Goal: Task Accomplishment & Management: Complete application form

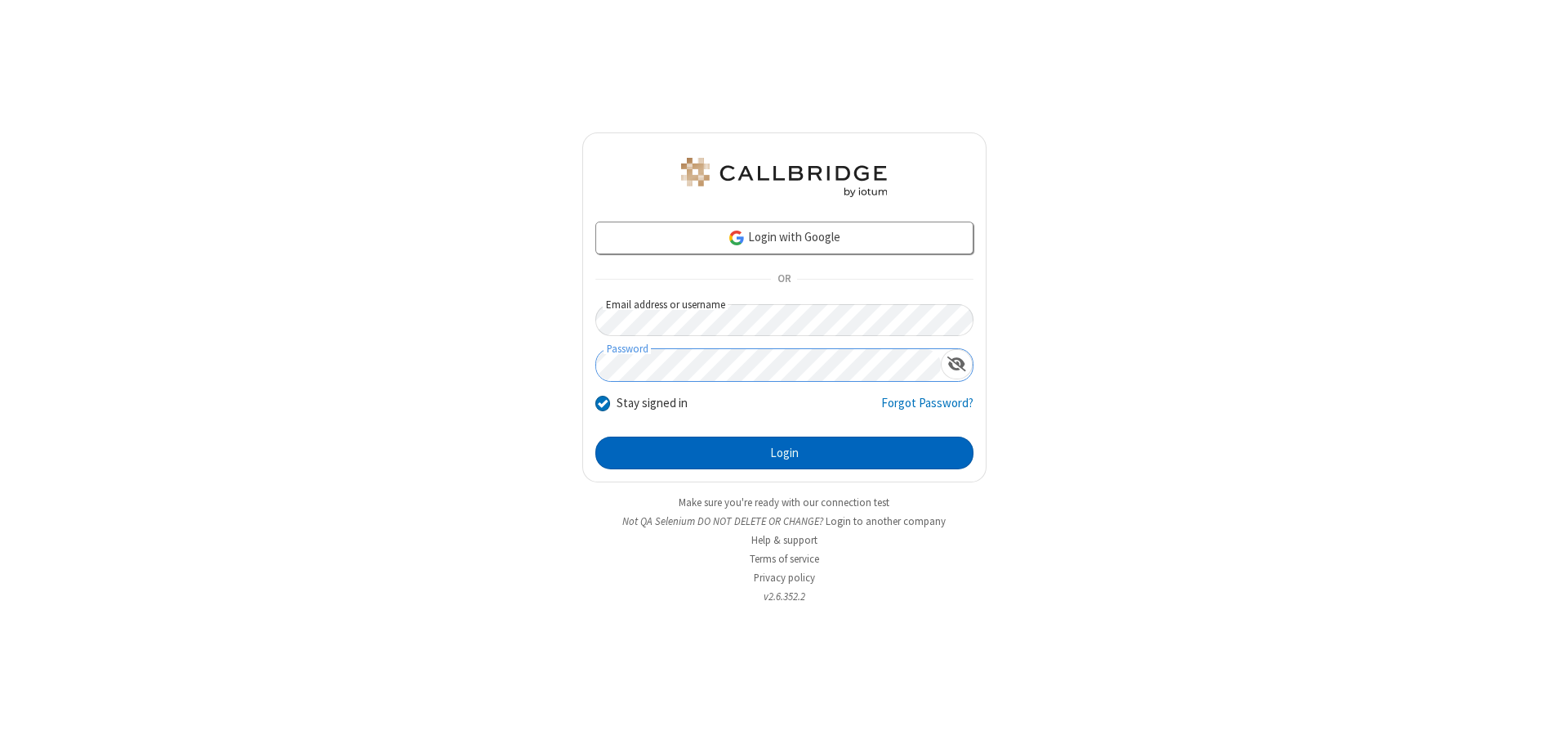
click at [784, 453] on button "Login" at bounding box center [784, 453] width 378 height 33
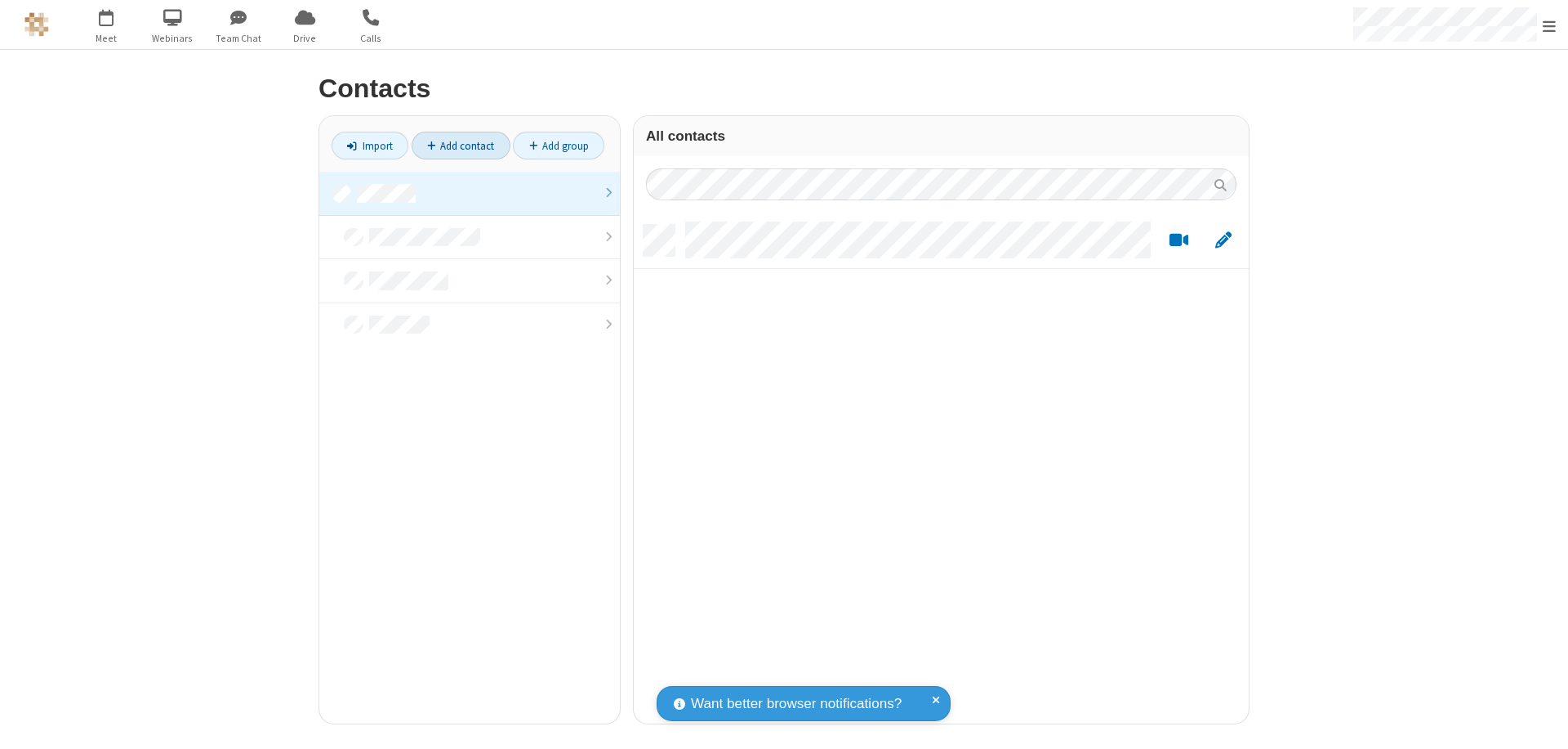
click at [470, 193] on link at bounding box center [470, 194] width 300 height 44
click at [461, 145] on link "Add contact" at bounding box center [461, 145] width 98 height 28
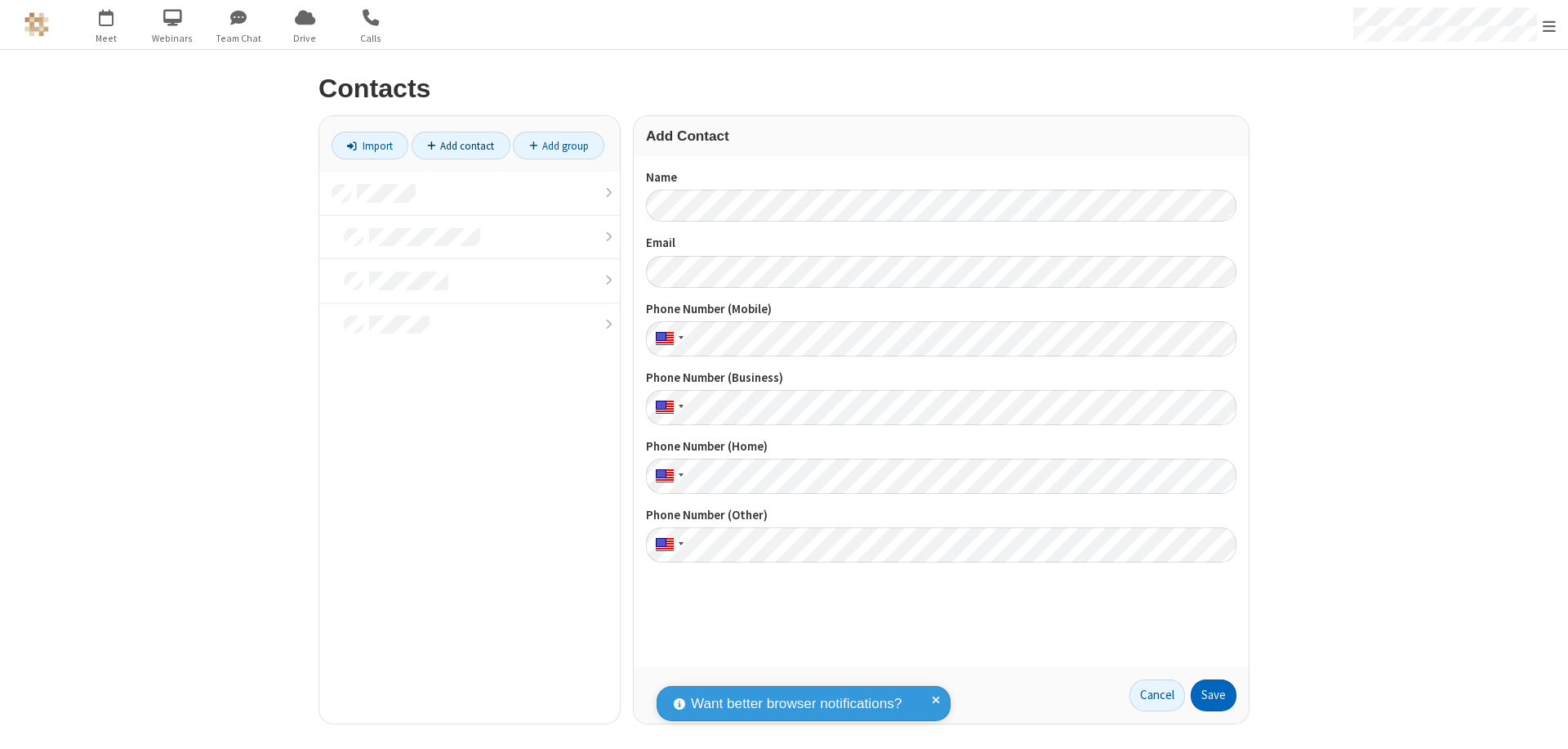
click at [1213, 695] on button "Save" at bounding box center [1213, 695] width 46 height 33
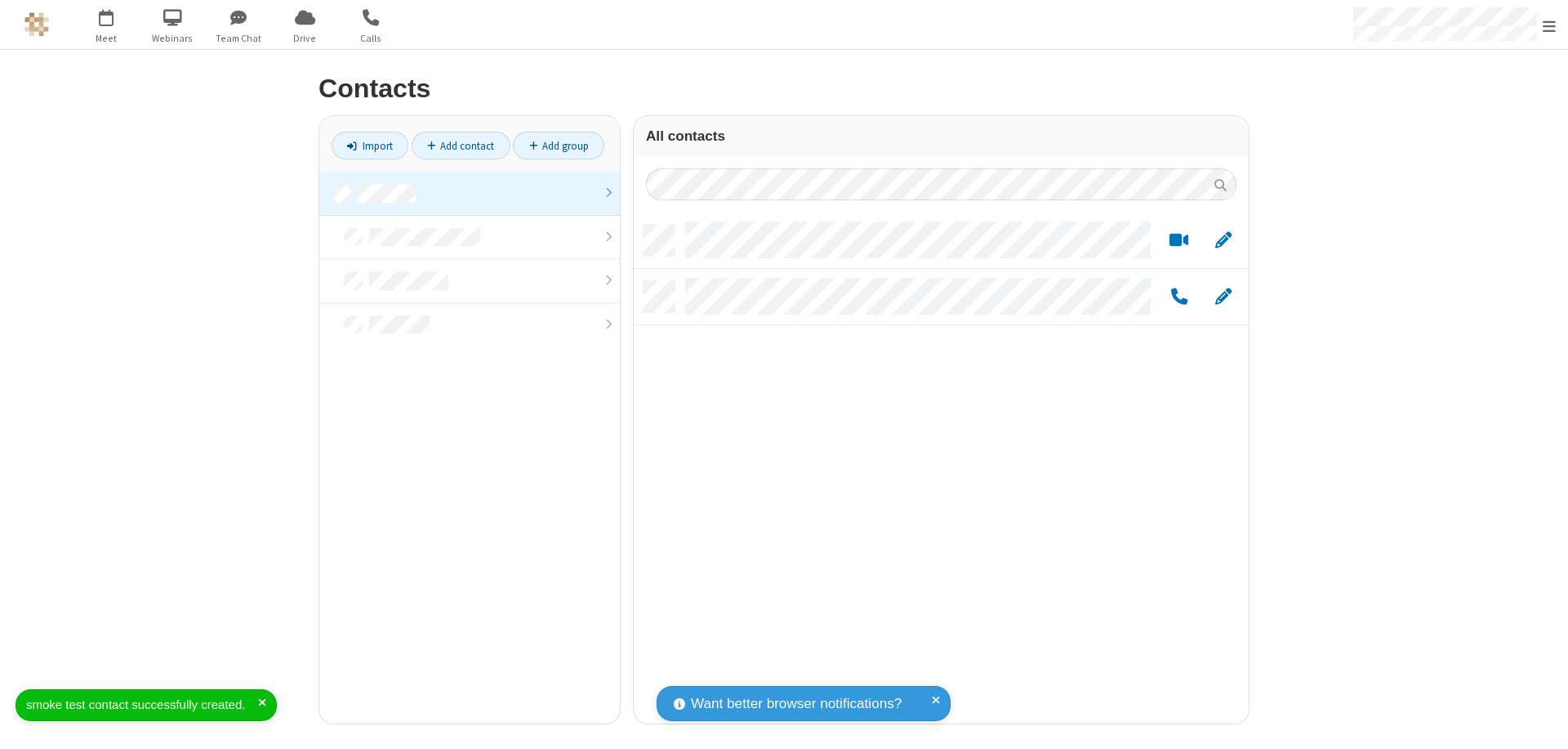
scroll to position [498, 602]
